Goal: Information Seeking & Learning: Check status

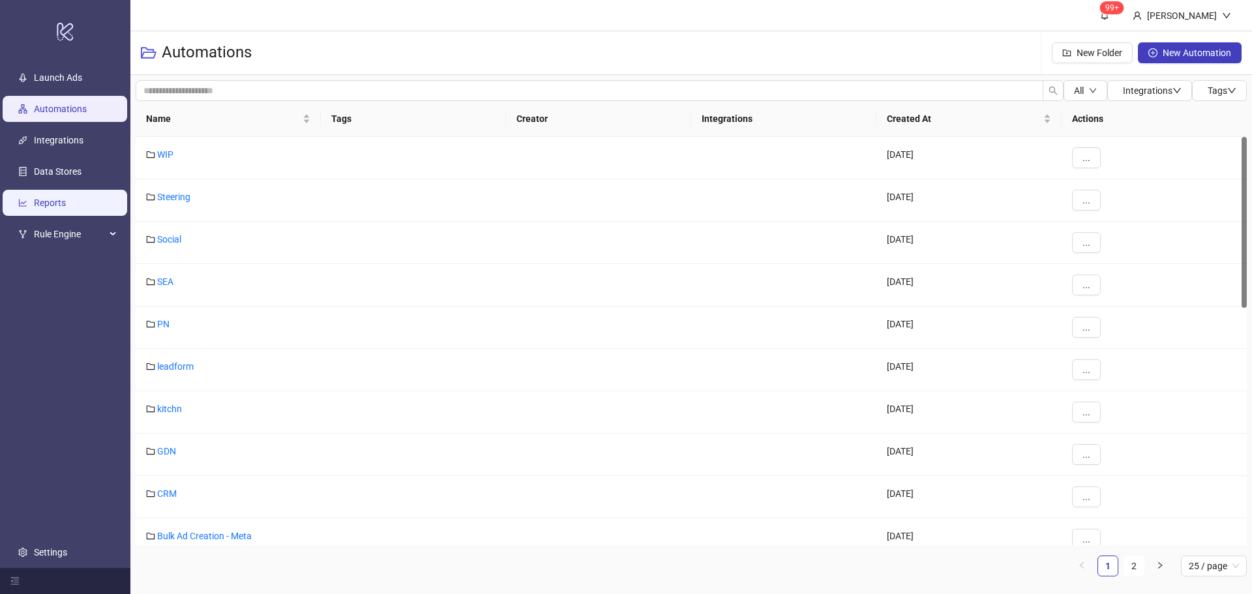
click at [52, 200] on link "Reports" at bounding box center [50, 203] width 32 height 10
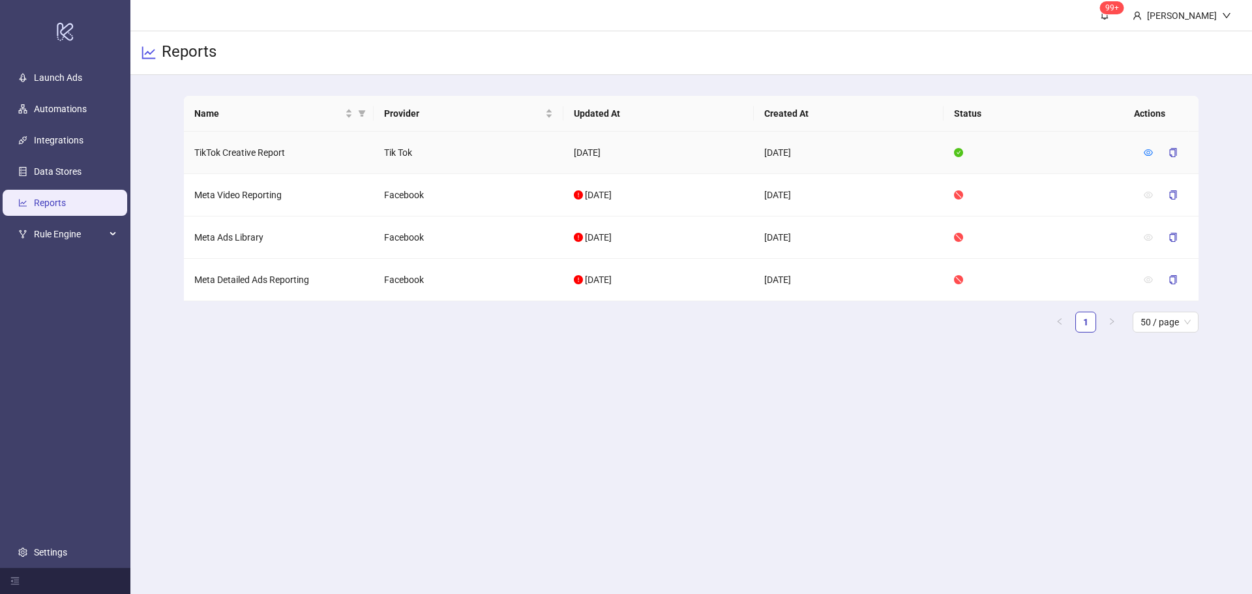
click at [251, 155] on td "TikTok Creative Report" at bounding box center [279, 153] width 190 height 42
click at [249, 208] on td "Meta Video Reporting" at bounding box center [279, 195] width 190 height 42
click at [267, 155] on td "TikTok Creative Report" at bounding box center [279, 153] width 190 height 42
click at [235, 193] on td "Meta Video Reporting" at bounding box center [279, 195] width 190 height 42
click at [235, 194] on td "Meta Video Reporting" at bounding box center [279, 195] width 190 height 42
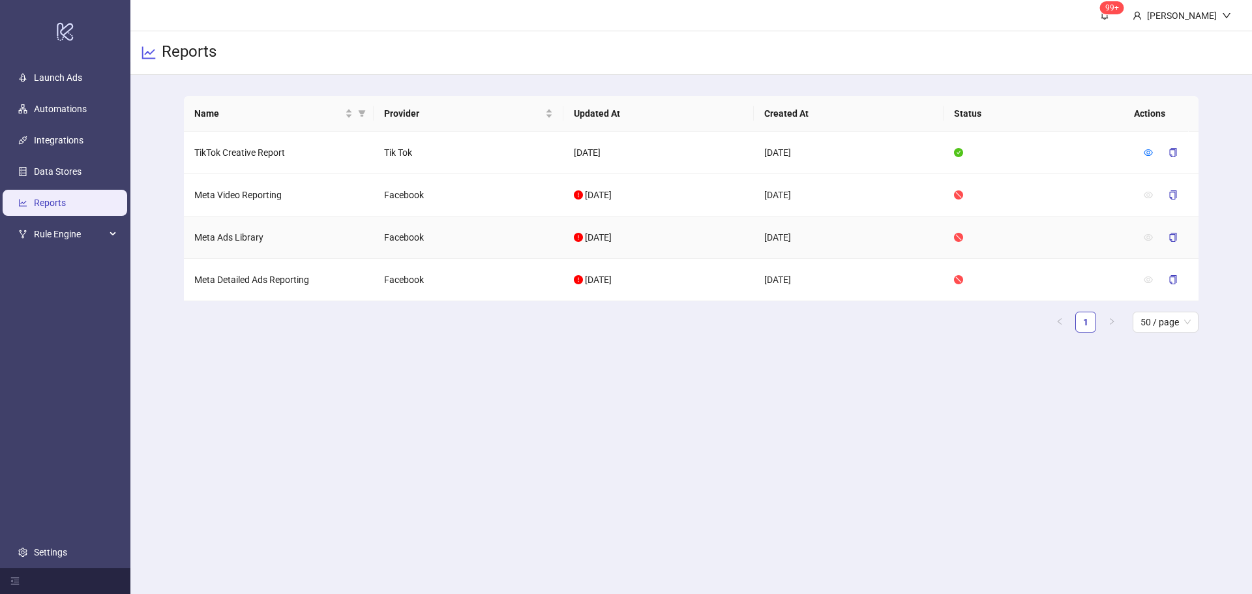
click at [234, 246] on td "Meta Ads Library" at bounding box center [279, 238] width 190 height 42
click at [242, 236] on td "Meta Ads Library" at bounding box center [279, 238] width 190 height 42
drag, startPoint x: 243, startPoint y: 237, endPoint x: 245, endPoint y: 243, distance: 7.0
click at [245, 239] on td "Meta Ads Library" at bounding box center [279, 238] width 190 height 42
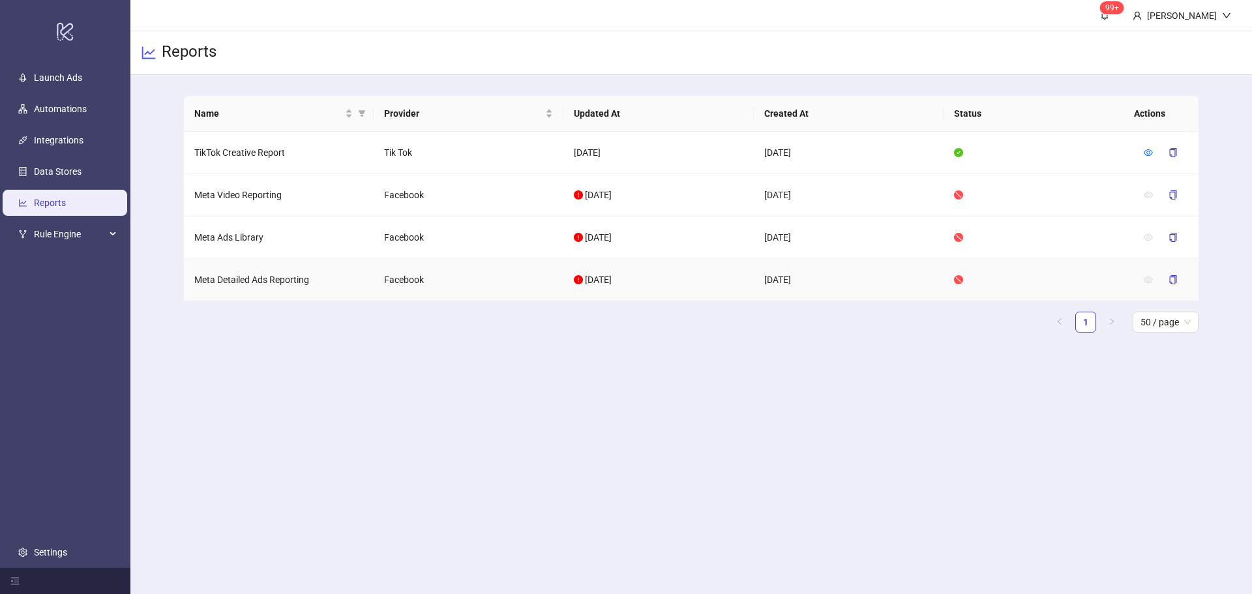
click at [250, 281] on td "Meta Detailed Ads Reporting" at bounding box center [279, 280] width 190 height 42
click at [967, 278] on td at bounding box center [1039, 280] width 190 height 42
click at [590, 277] on span "[DATE]" at bounding box center [598, 280] width 27 height 10
click at [579, 277] on icon "exclamation-circle" at bounding box center [578, 279] width 9 height 9
